Goal: Transaction & Acquisition: Purchase product/service

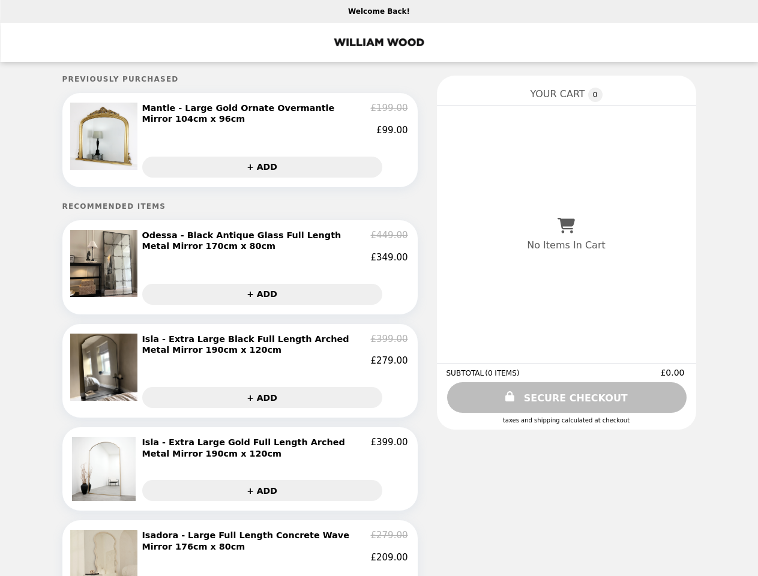
click at [106, 142] on img at bounding box center [105, 136] width 70 height 67
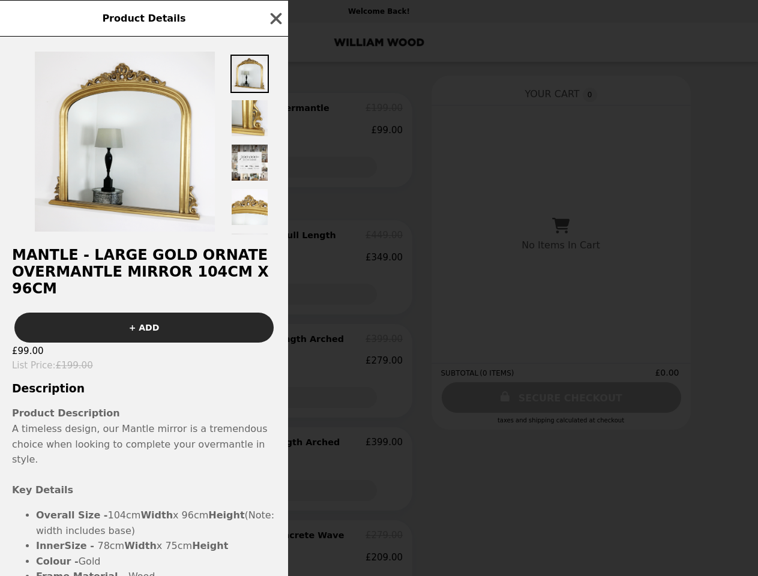
click at [275, 121] on div "Product Details Mantle - Large Gold Ornate Overmantle Mirror 104cm x 96cm + ADD…" at bounding box center [379, 288] width 758 height 576
click at [262, 170] on img at bounding box center [249, 162] width 38 height 38
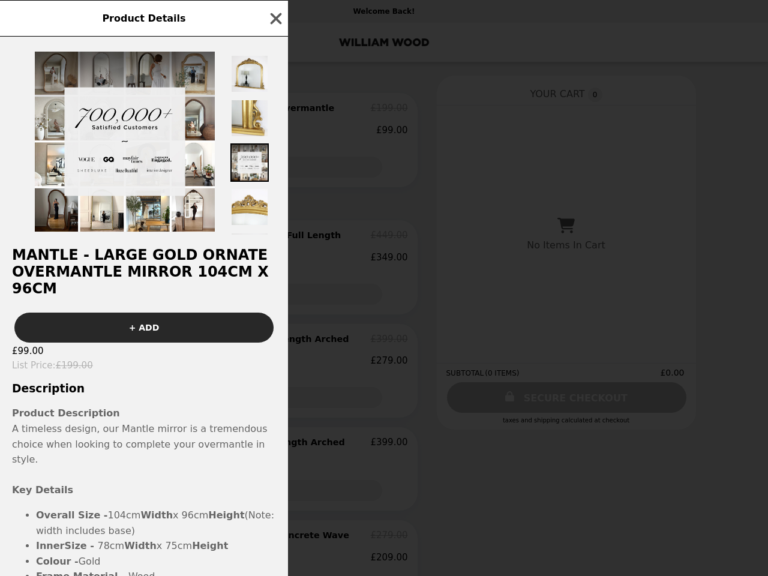
click at [106, 273] on h2 "Mantle - Large Gold Ornate Overmantle Mirror 104cm x 96cm" at bounding box center [144, 272] width 288 height 50
click at [275, 251] on h2 "Mantle - Large Gold Ornate Overmantle Mirror 104cm x 96cm" at bounding box center [144, 272] width 288 height 50
click at [262, 301] on div "Product Details Mantle - Large Gold Ornate Overmantle Mirror 104cm x 96cm + ADD…" at bounding box center [384, 288] width 768 height 576
click at [106, 379] on img at bounding box center [105, 367] width 70 height 67
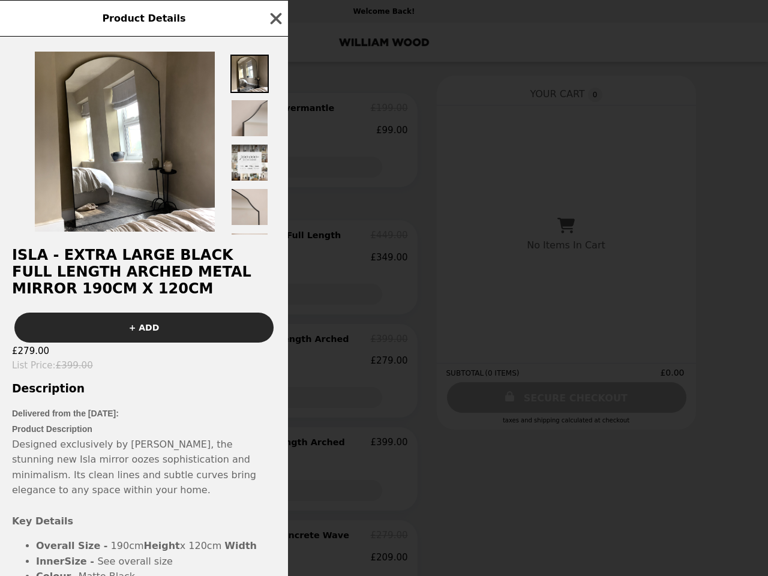
click at [275, 358] on div "Product Details Isla - Extra Large Black Full Length Arched Metal Mirror 190cm …" at bounding box center [384, 288] width 768 height 576
click at [262, 395] on h3 "Description" at bounding box center [144, 388] width 288 height 13
click at [106, 479] on span "Designed exclusively by [PERSON_NAME], the stunning new Isla mirror oozes sophi…" at bounding box center [134, 468] width 244 height 58
